Goal: Information Seeking & Learning: Learn about a topic

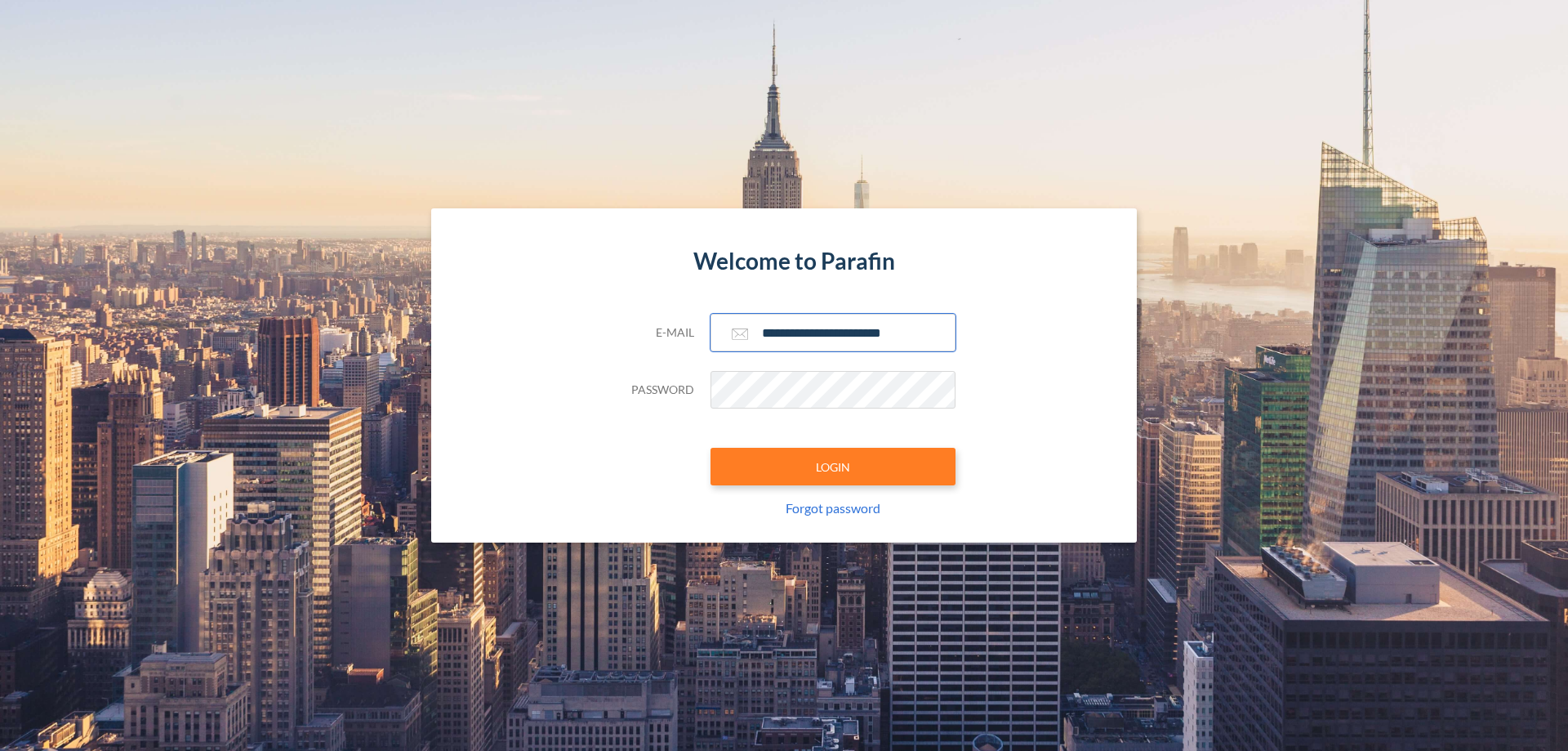
type input "**********"
click at [833, 467] on button "LOGIN" at bounding box center [832, 466] width 245 height 38
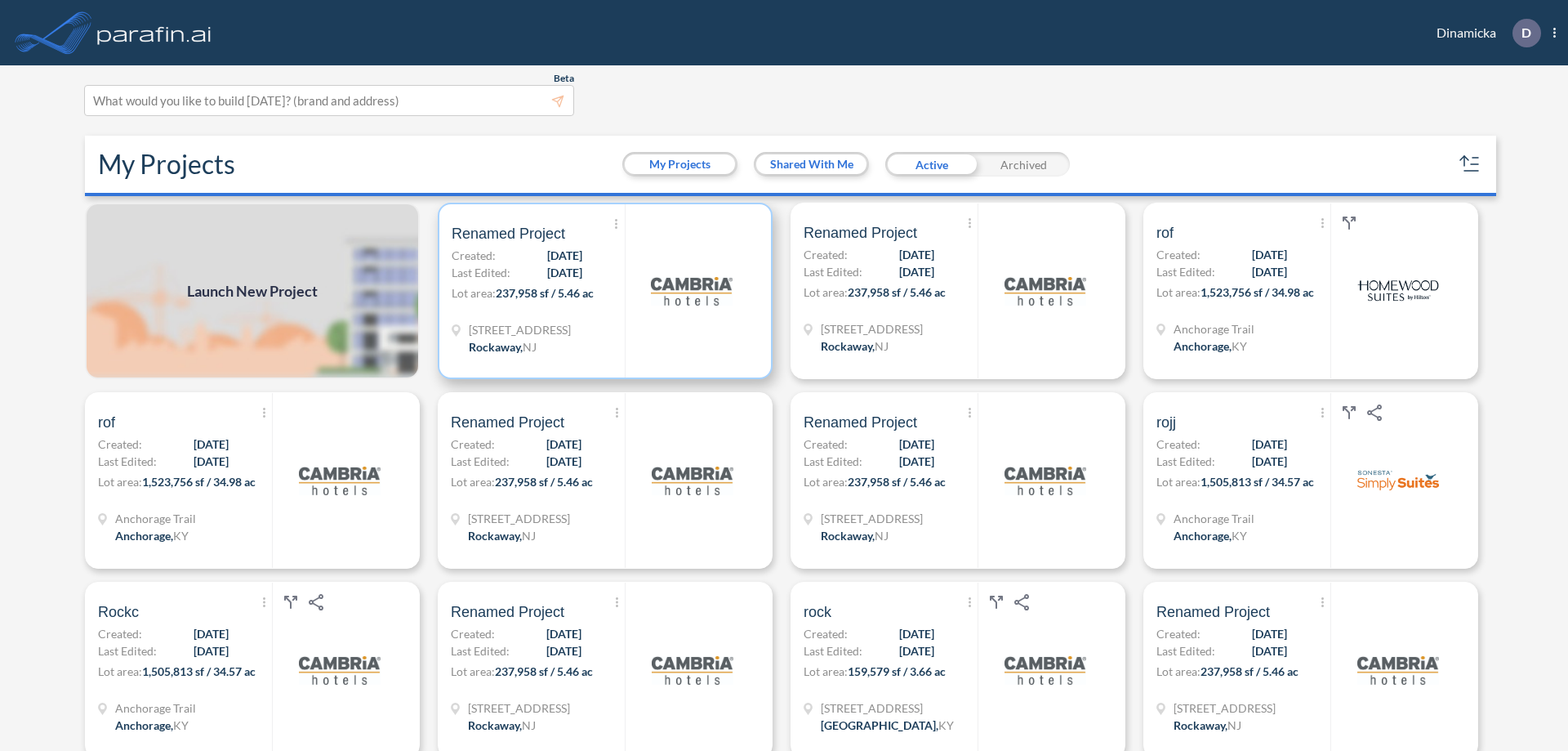
scroll to position [4, 0]
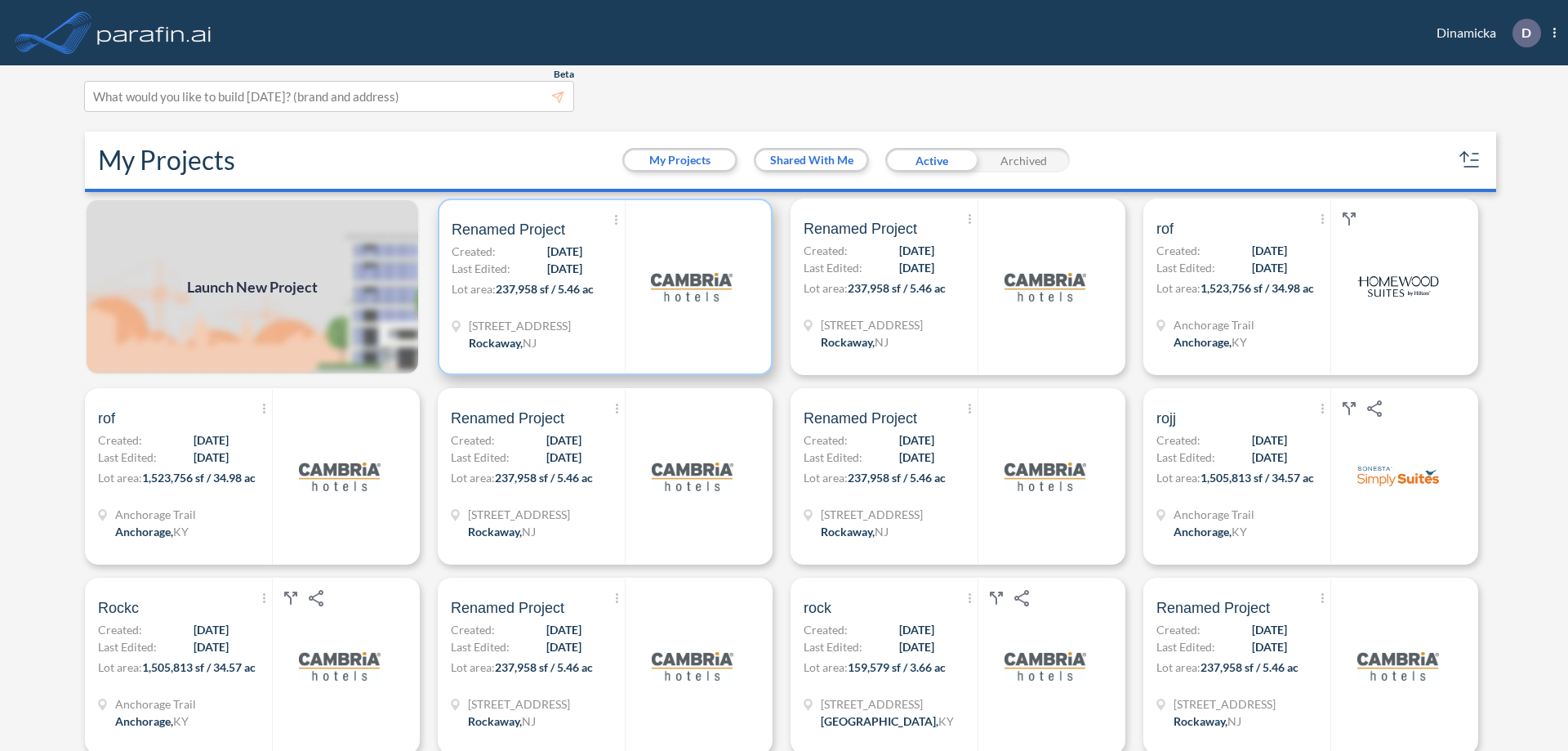
click at [602, 287] on p "Lot area: 237,958 sf / 5.46 ac" at bounding box center [538, 293] width 173 height 24
